Goal: Task Accomplishment & Management: Manage account settings

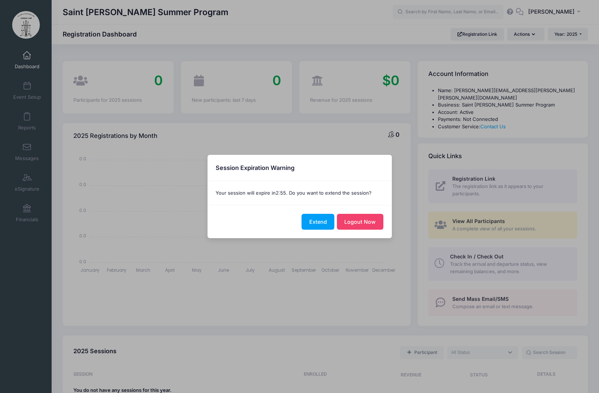
select select
click at [326, 223] on button "Extend" at bounding box center [318, 222] width 33 height 16
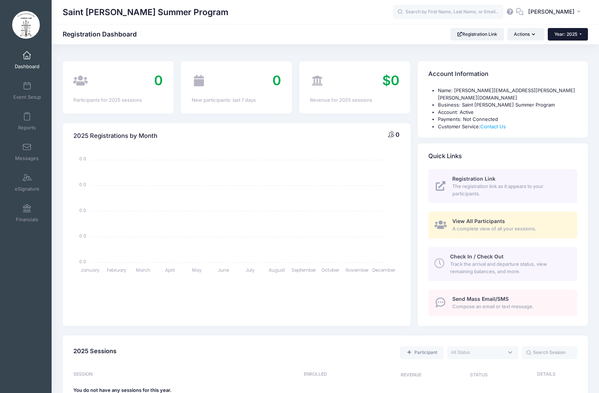
click at [579, 34] on button "Year: 2025" at bounding box center [568, 34] width 40 height 13
click at [579, 45] on link "Year: 2026" at bounding box center [572, 49] width 48 height 10
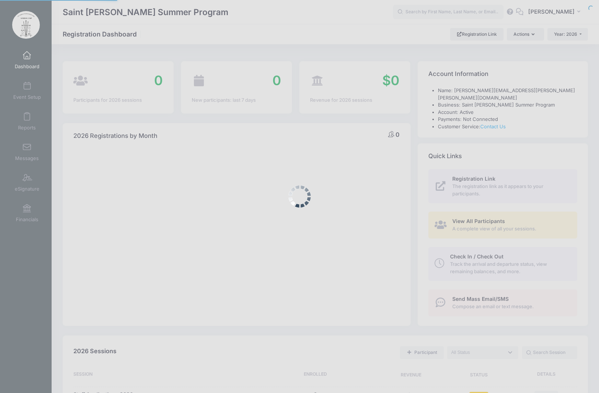
select select
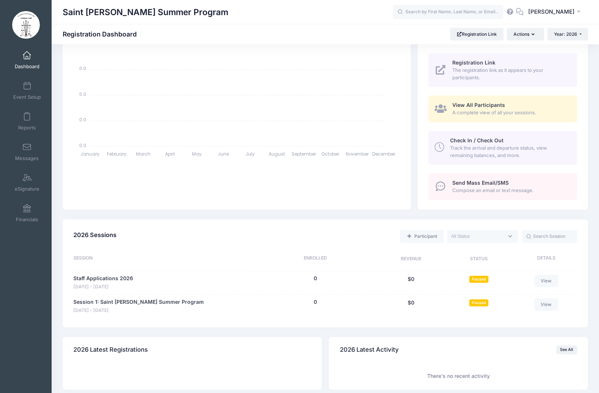
scroll to position [143, 0]
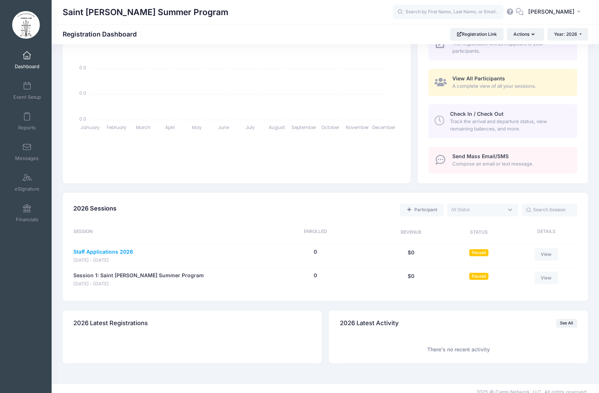
click at [126, 248] on link "Staff Applications 2026" at bounding box center [103, 252] width 60 height 8
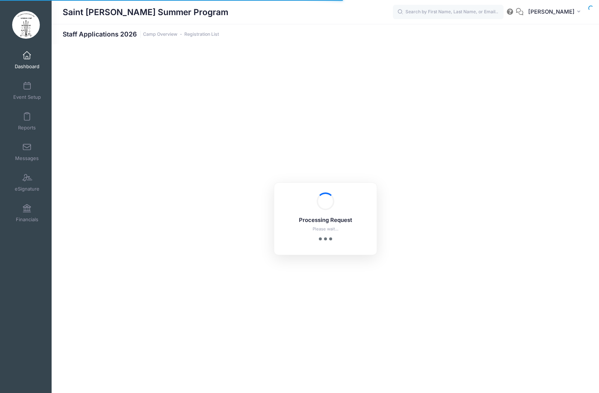
select select "10"
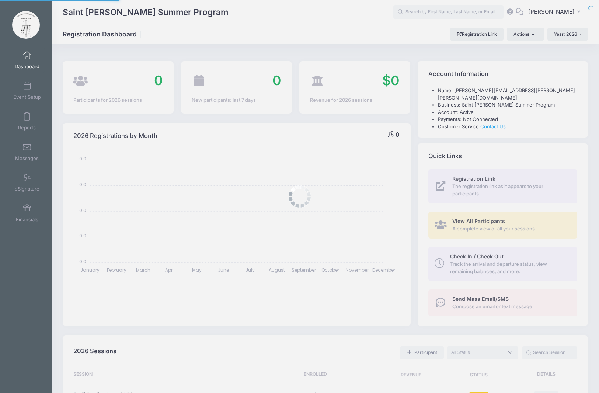
select select
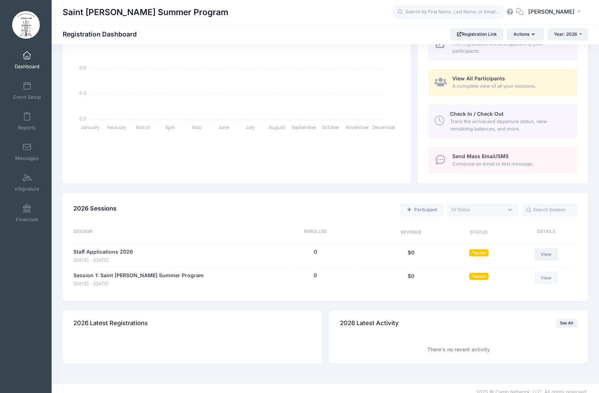
click at [551, 249] on link "View" at bounding box center [547, 254] width 24 height 13
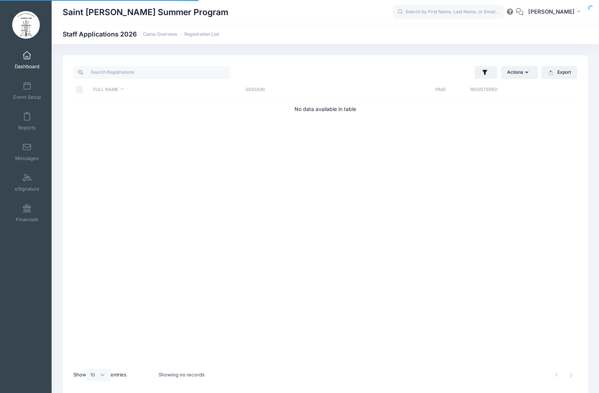
select select "10"
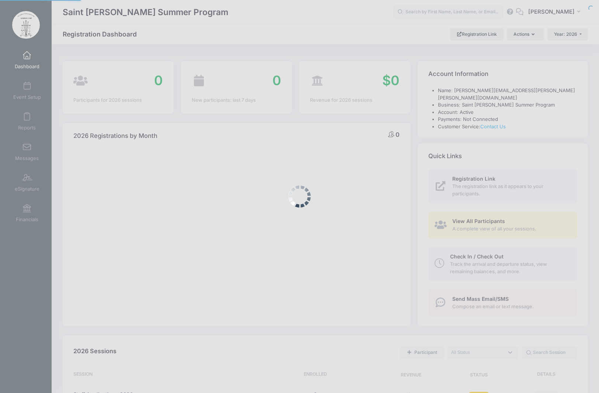
select select
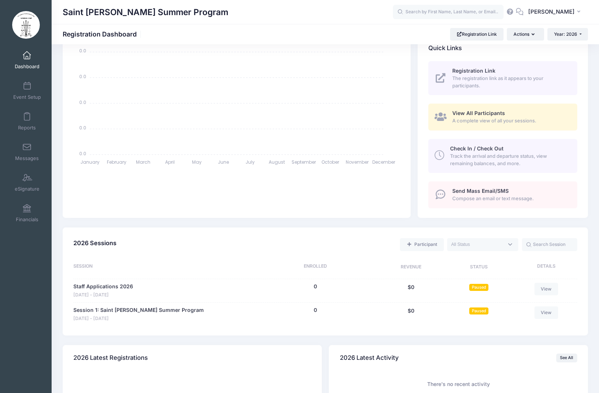
scroll to position [109, 0]
click at [27, 181] on span at bounding box center [27, 178] width 0 height 8
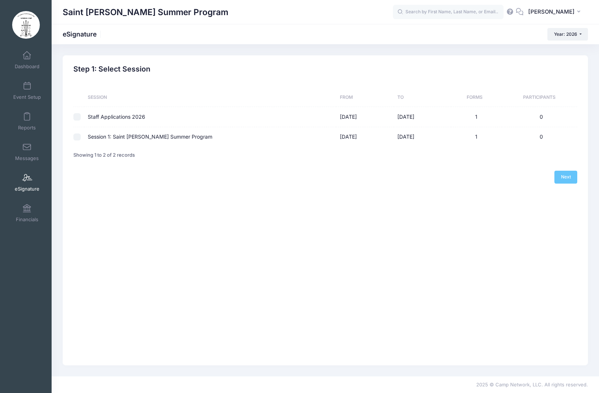
click at [127, 117] on td "Staff Applications 2026" at bounding box center [210, 117] width 252 height 20
click at [78, 115] on input "checkbox" at bounding box center [76, 116] width 7 height 7
checkbox input "true"
click at [566, 176] on link "Next" at bounding box center [566, 177] width 23 height 13
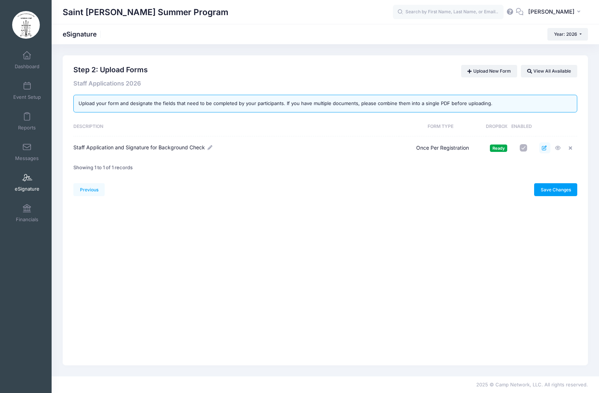
click at [543, 149] on icon at bounding box center [545, 148] width 6 height 5
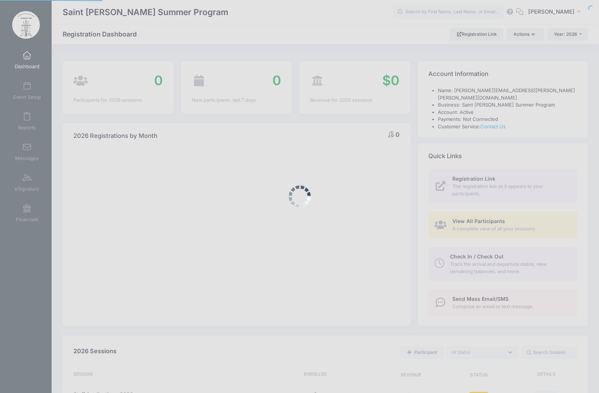
select select
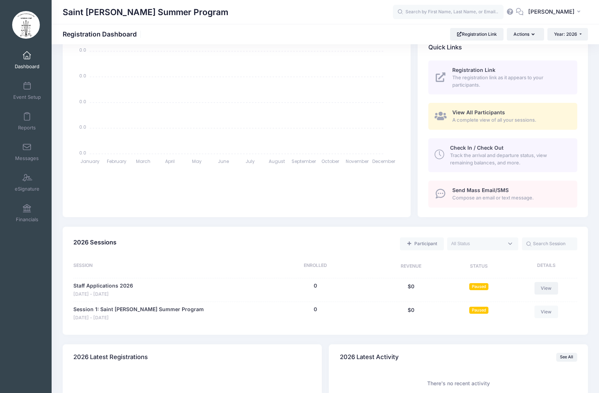
click at [547, 282] on link "View" at bounding box center [547, 288] width 24 height 13
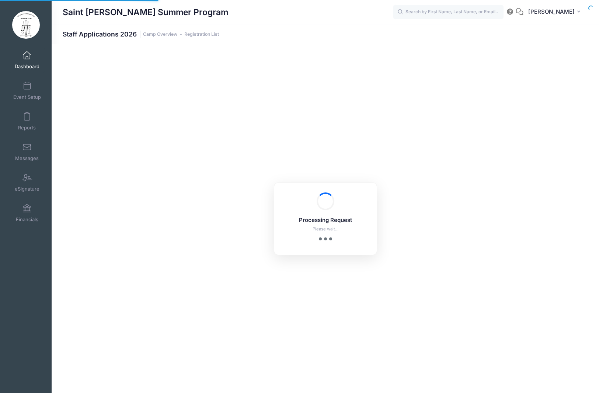
select select "10"
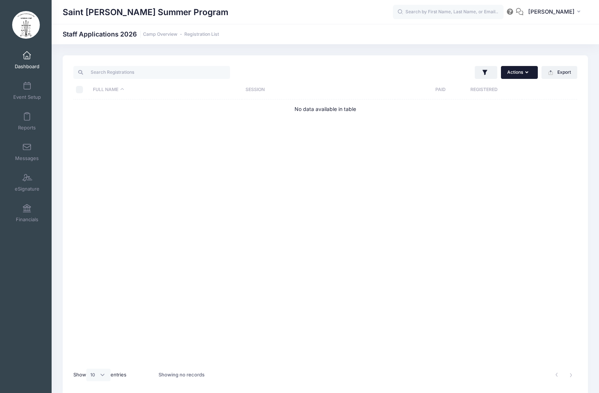
click at [529, 72] on button "Actions" at bounding box center [519, 72] width 37 height 13
click at [552, 55] on div "Actions Assign Labels Send Email Send Document Upload Reminder Send eSignature …" at bounding box center [325, 225] width 525 height 341
